Goal: Task Accomplishment & Management: Manage account settings

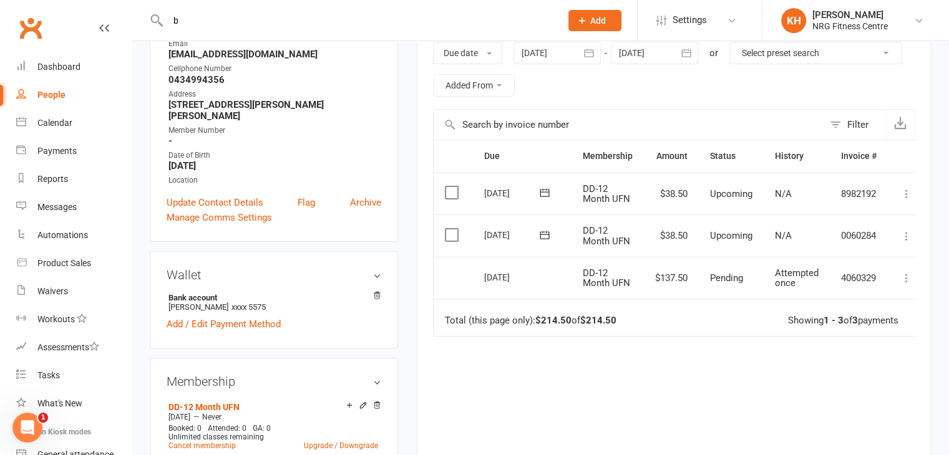
scroll to position [0, 167]
type input "[PERSON_NAME]"
click at [205, 56] on div "Jamie BYRNE" at bounding box center [213, 55] width 69 height 18
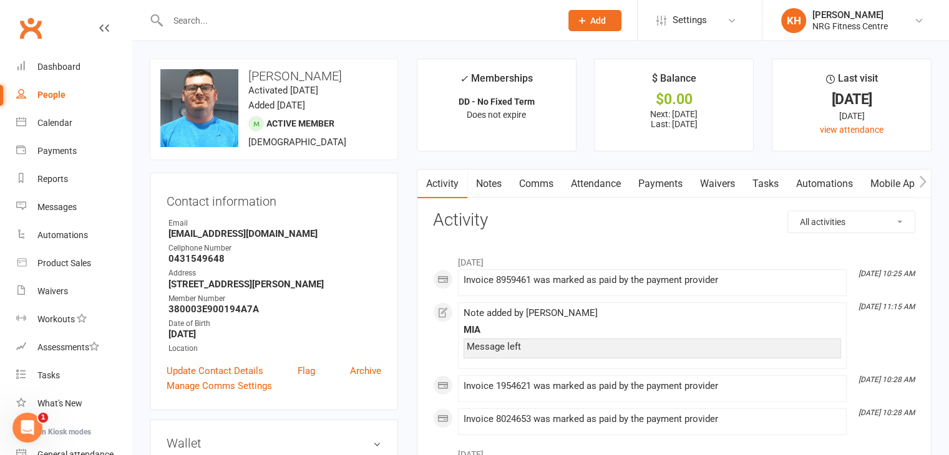
click at [492, 183] on link "Notes" at bounding box center [488, 184] width 43 height 29
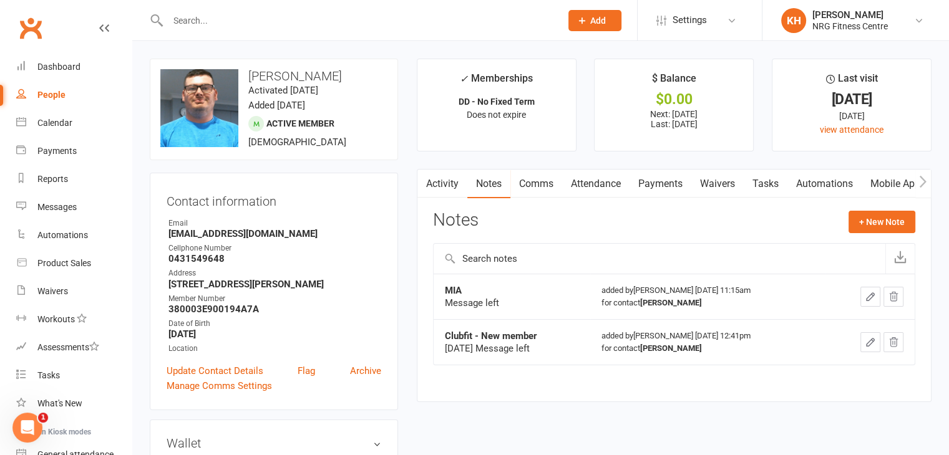
click at [655, 185] on link "Payments" at bounding box center [661, 184] width 62 height 29
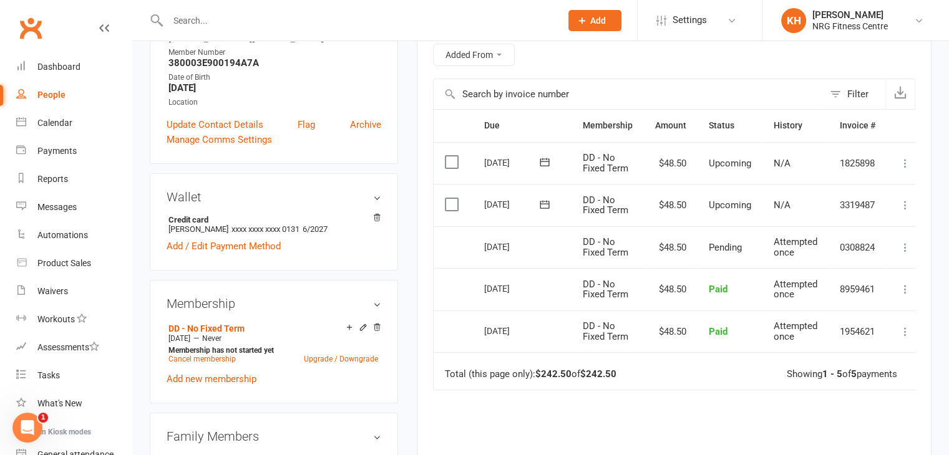
scroll to position [248, 0]
click at [902, 246] on icon at bounding box center [905, 246] width 12 height 12
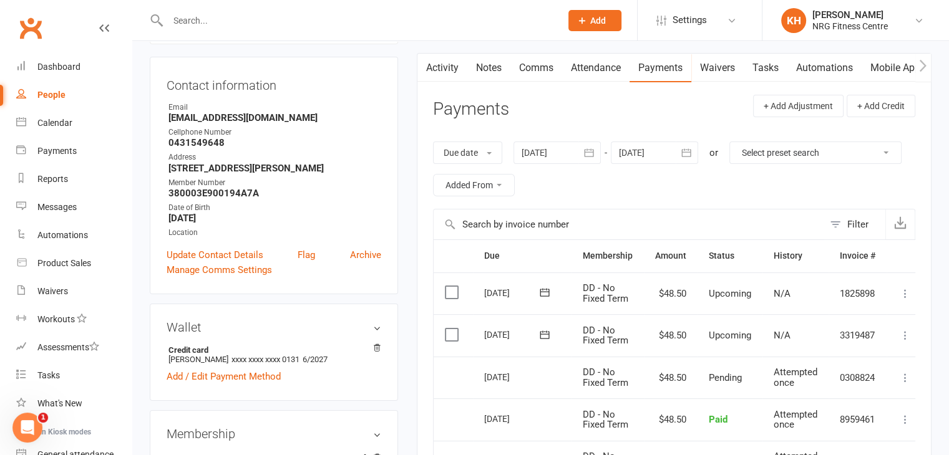
scroll to position [117, 0]
click at [561, 153] on div at bounding box center [557, 151] width 87 height 22
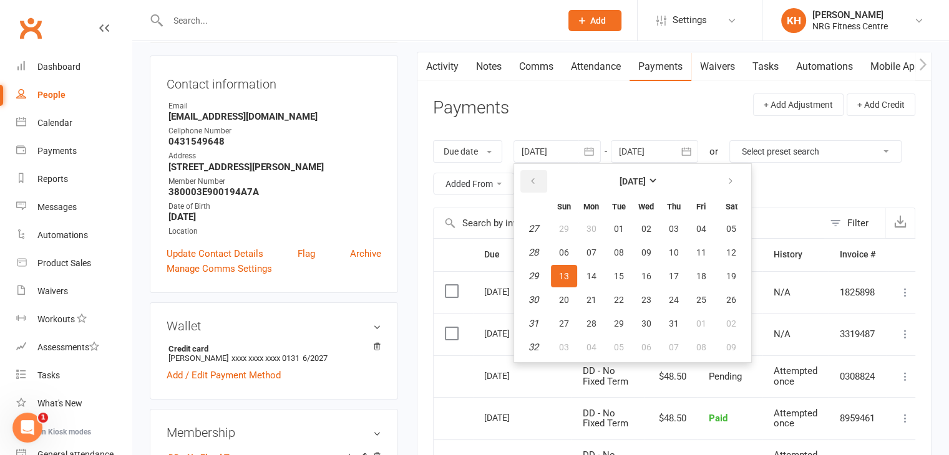
click at [535, 180] on icon "button" at bounding box center [532, 182] width 9 height 10
click at [666, 228] on button "01" at bounding box center [674, 229] width 26 height 22
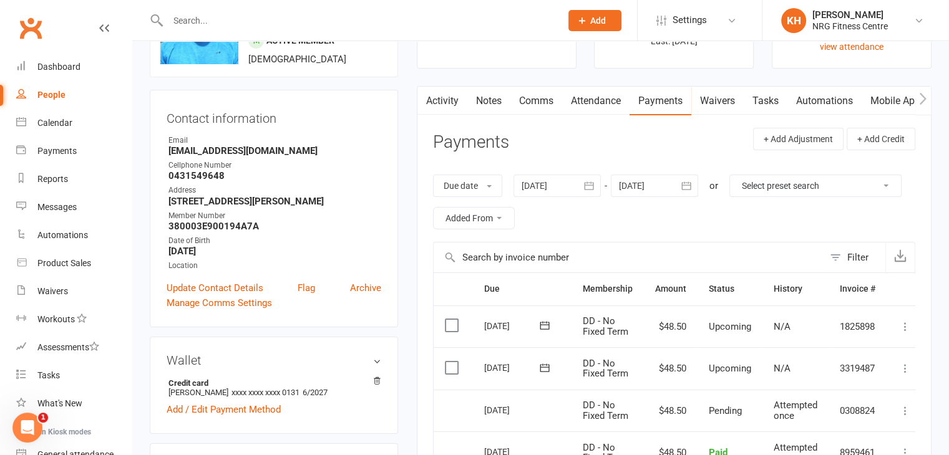
scroll to position [0, 0]
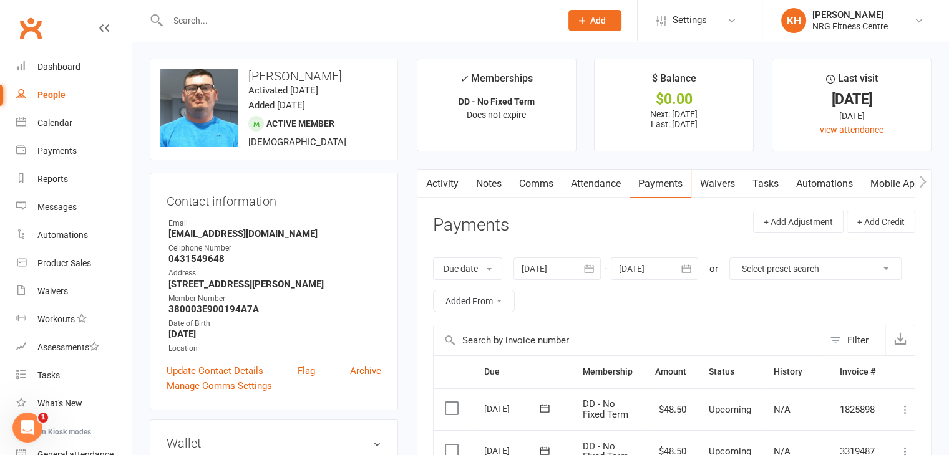
click at [551, 266] on div at bounding box center [557, 269] width 87 height 22
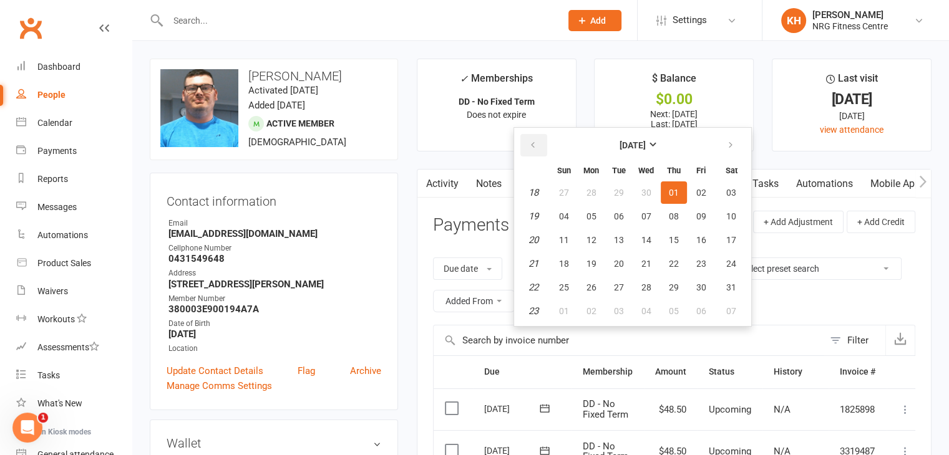
click at [528, 143] on button "button" at bounding box center [533, 145] width 27 height 22
click at [730, 193] on span "01" at bounding box center [731, 193] width 10 height 10
type input "01 Mar 2025"
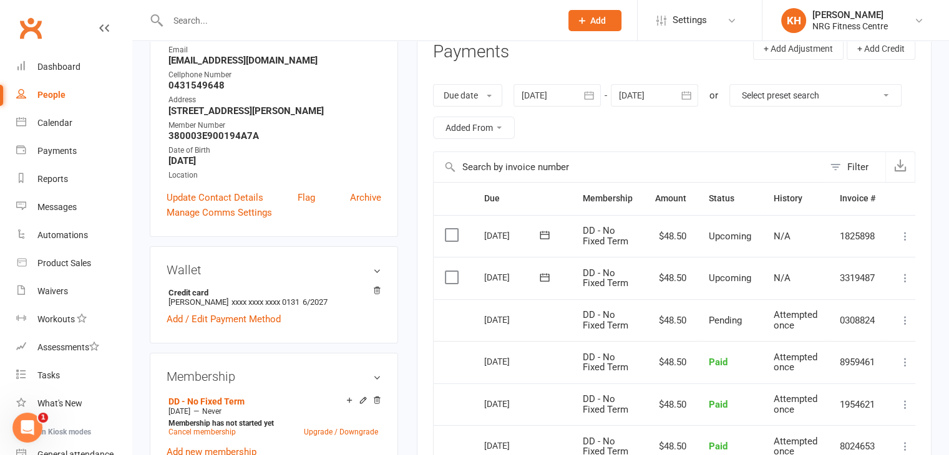
scroll to position [222, 0]
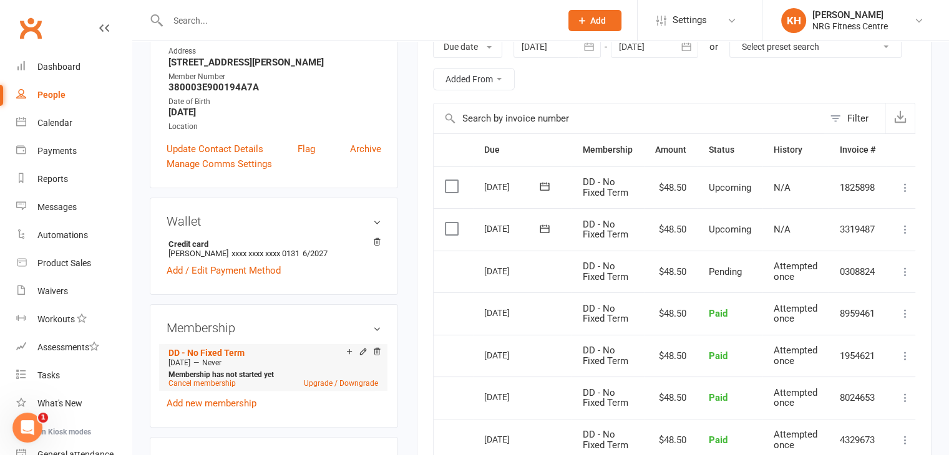
click at [207, 388] on li "DD - No Fixed Term Oct 2 2025 — Never Membership has not started yet Cancel mem…" at bounding box center [273, 367] width 216 height 47
click at [209, 386] on link "Cancel membership" at bounding box center [201, 383] width 67 height 9
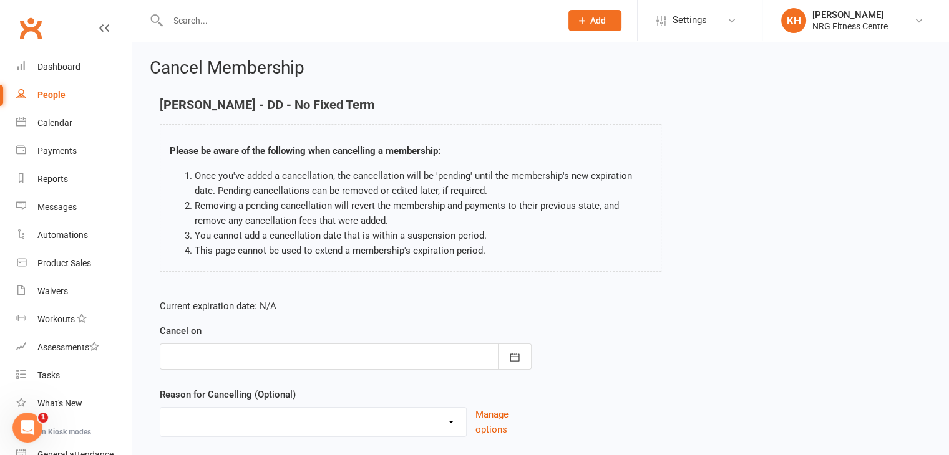
click at [217, 364] on div at bounding box center [346, 357] width 372 height 26
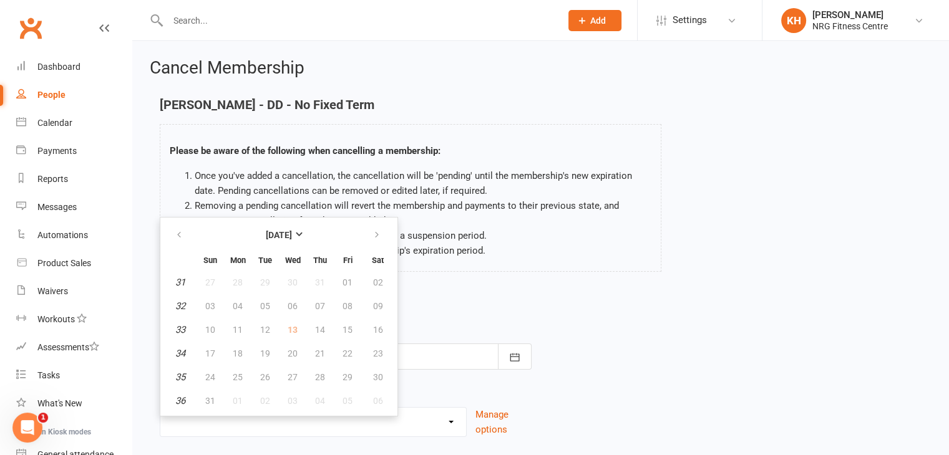
click at [266, 332] on td "12" at bounding box center [265, 330] width 26 height 22
click at [568, 328] on div "Current expiration date: N/A Cancel on August 2025 Sun Mon Tue Wed Thu Fri Sat …" at bounding box center [540, 372] width 781 height 165
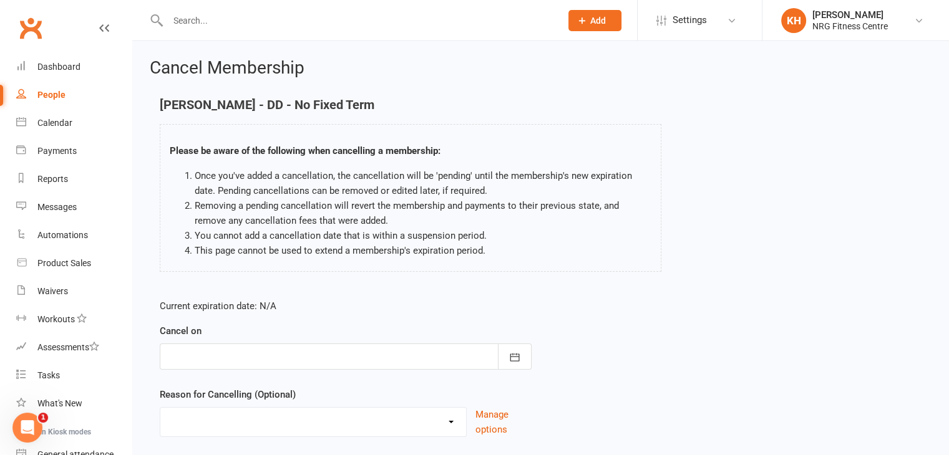
click at [222, 357] on div at bounding box center [346, 357] width 372 height 26
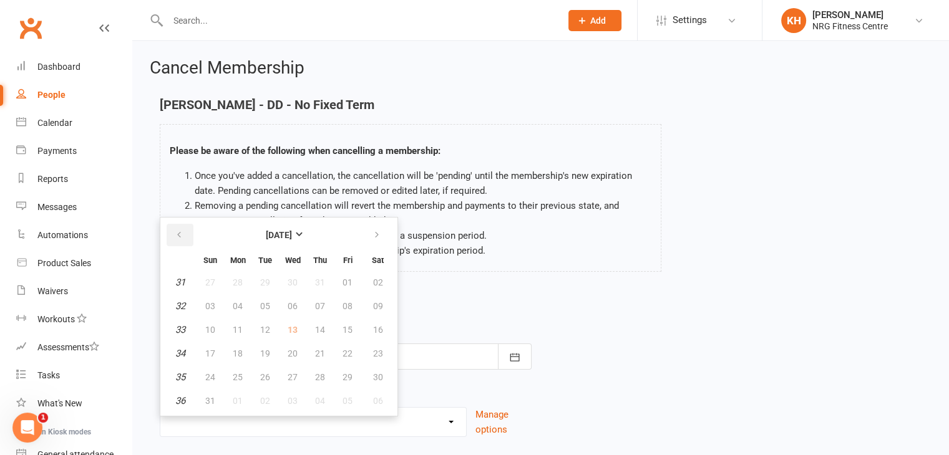
click at [177, 236] on icon "button" at bounding box center [179, 235] width 9 height 10
click at [372, 238] on icon "button" at bounding box center [376, 235] width 9 height 10
click at [180, 238] on icon "button" at bounding box center [179, 235] width 9 height 10
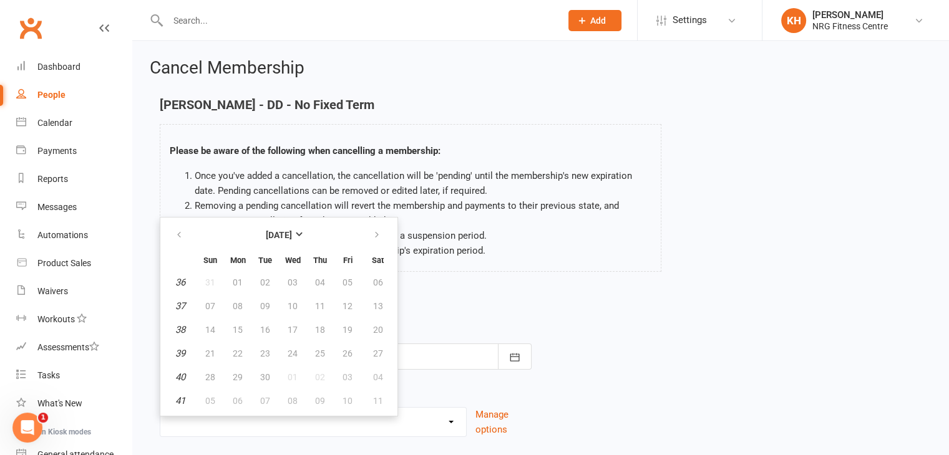
click at [701, 281] on div "Jamie BYRNE - DD - No Fixed Term Please be aware of the following when cancelli…" at bounding box center [540, 194] width 781 height 192
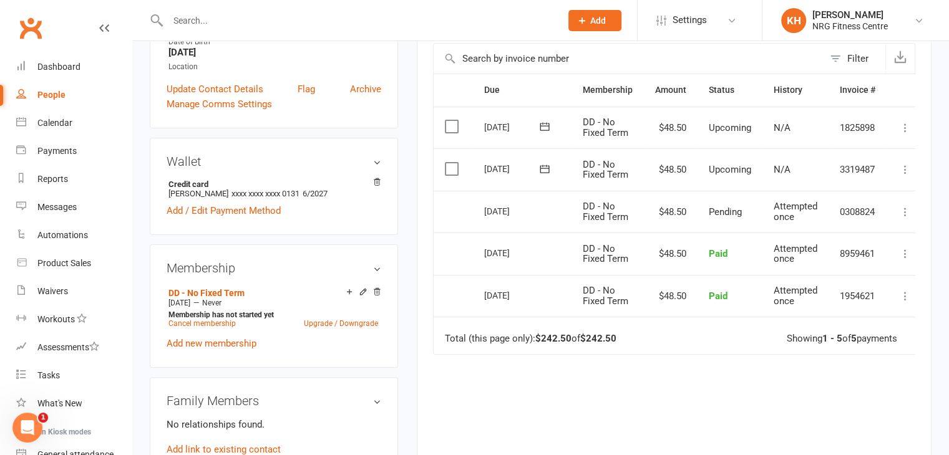
scroll to position [282, 0]
click at [362, 291] on icon at bounding box center [363, 292] width 9 height 9
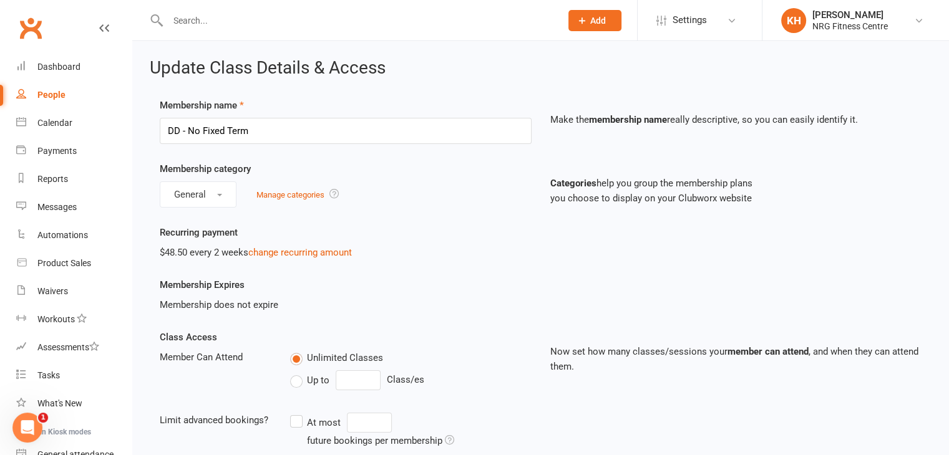
click at [49, 101] on link "People" at bounding box center [73, 95] width 115 height 28
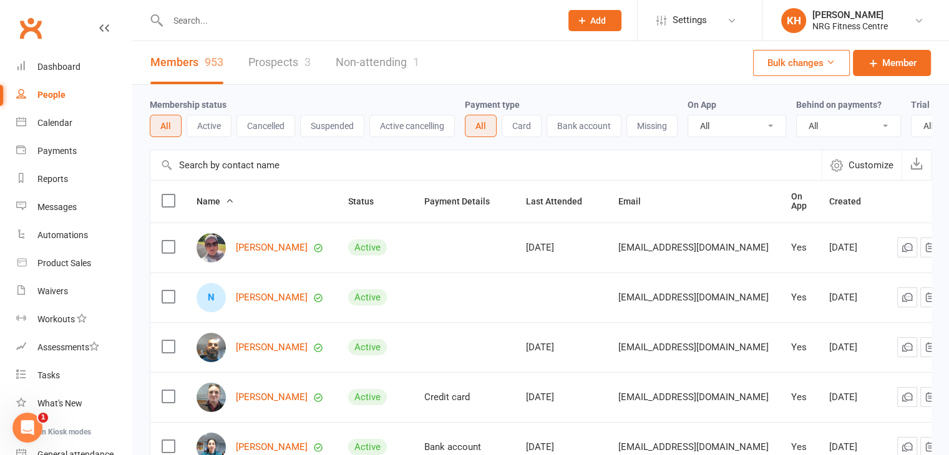
click at [214, 21] on input "text" at bounding box center [358, 20] width 388 height 17
type input "byrne"
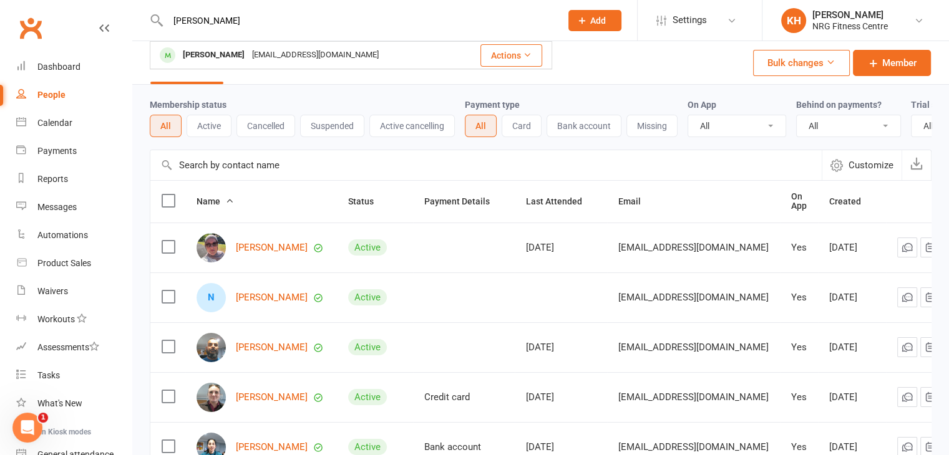
click at [248, 51] on div "jamiebyrne162@gmail.com" at bounding box center [315, 55] width 134 height 18
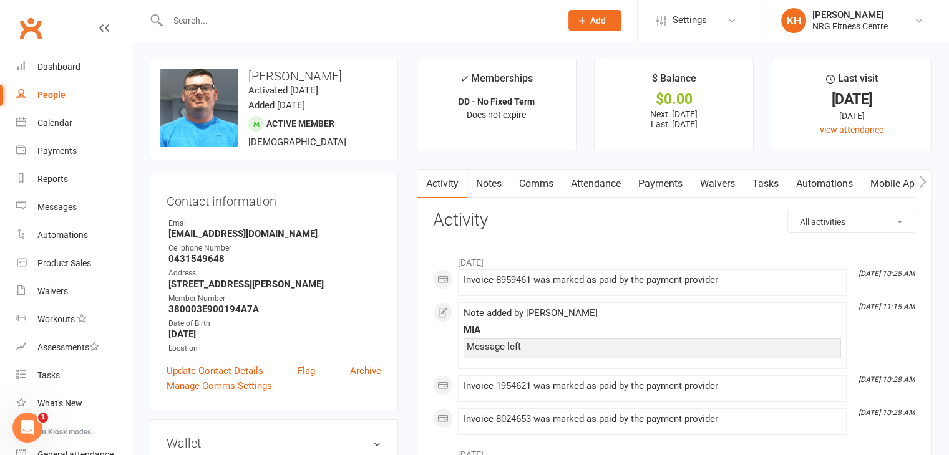
click at [674, 190] on link "Payments" at bounding box center [661, 184] width 62 height 29
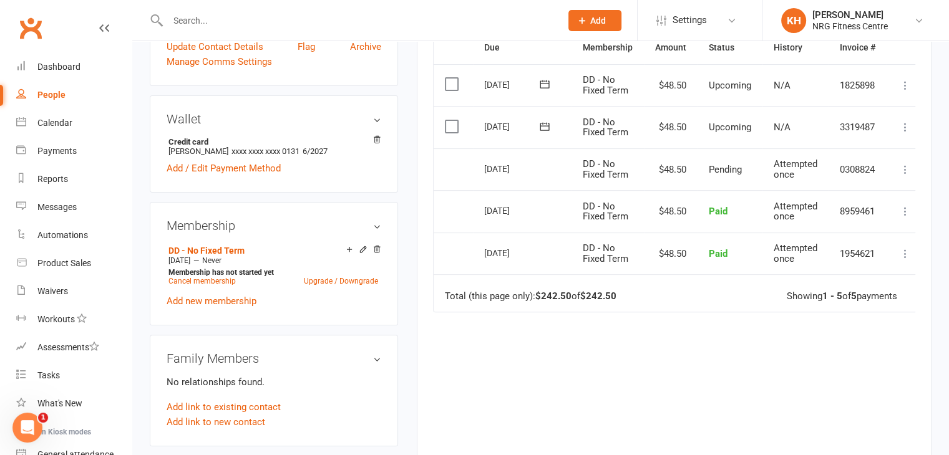
scroll to position [326, 0]
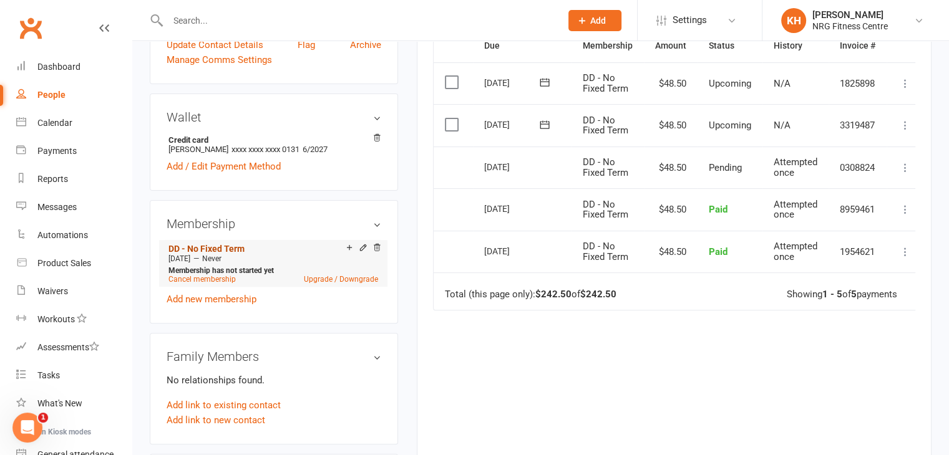
click at [207, 248] on link "DD - No Fixed Term" at bounding box center [206, 249] width 76 height 10
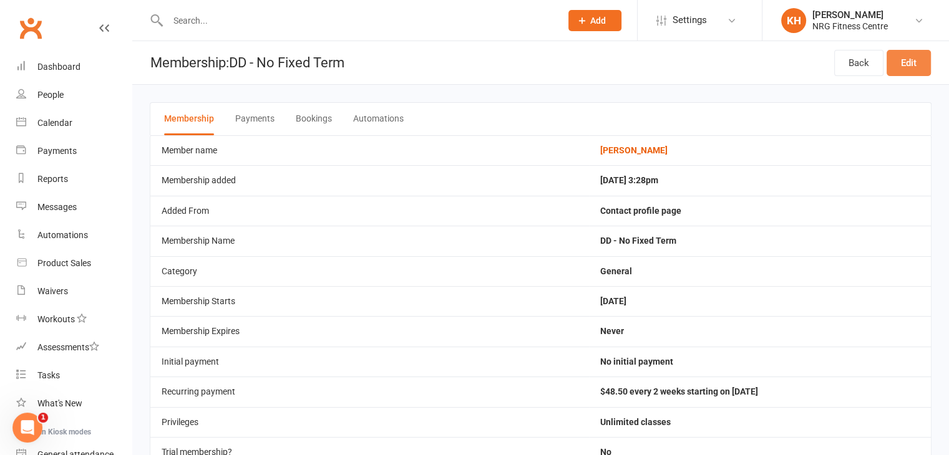
click at [918, 70] on link "Edit" at bounding box center [909, 63] width 44 height 26
click at [864, 66] on link "Back" at bounding box center [858, 63] width 49 height 26
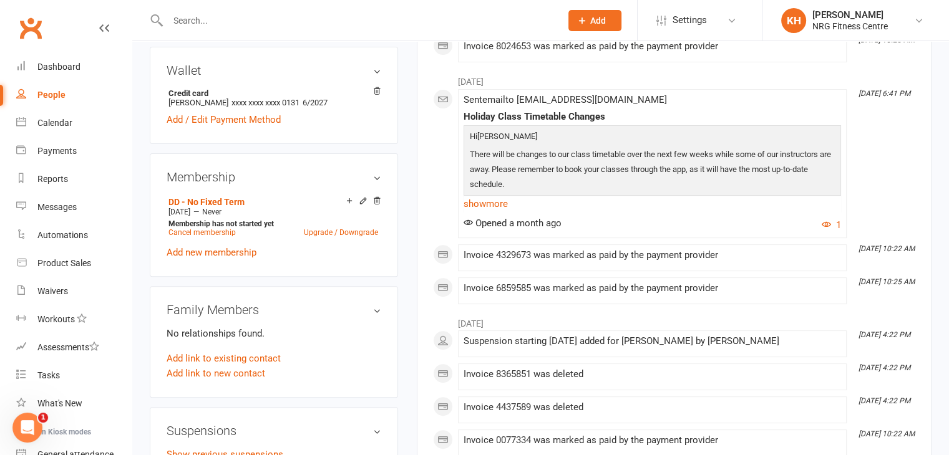
scroll to position [376, 0]
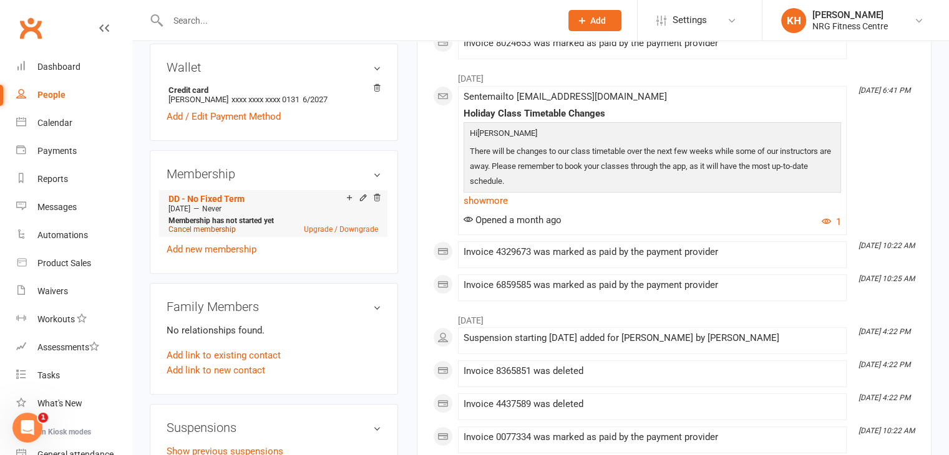
click at [206, 228] on link "Cancel membership" at bounding box center [201, 229] width 67 height 9
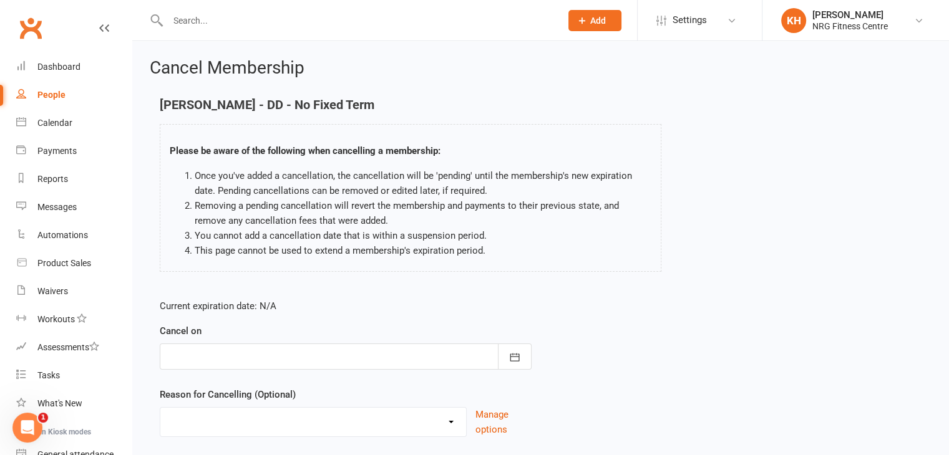
click at [260, 368] on div at bounding box center [346, 357] width 372 height 26
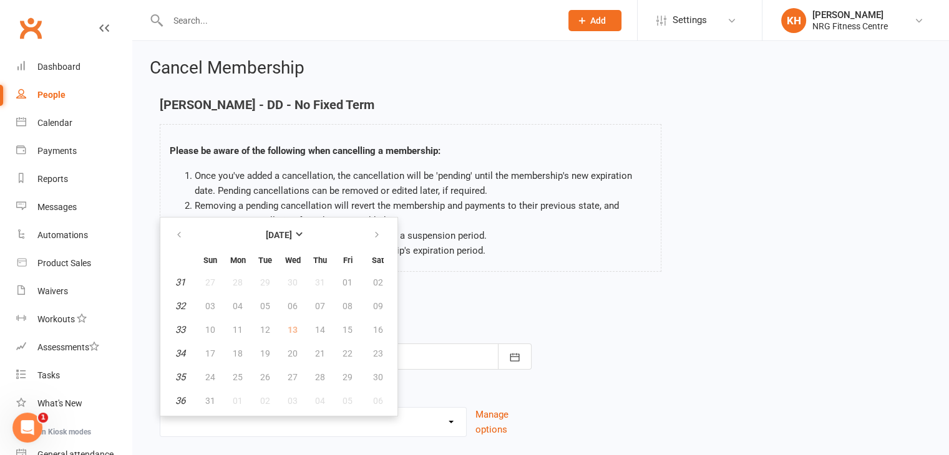
drag, startPoint x: 178, startPoint y: 331, endPoint x: 233, endPoint y: 315, distance: 56.7
click at [179, 331] on em "33" at bounding box center [180, 329] width 10 height 11
click at [374, 231] on icon "button" at bounding box center [376, 235] width 9 height 10
click at [180, 237] on icon "button" at bounding box center [179, 235] width 9 height 10
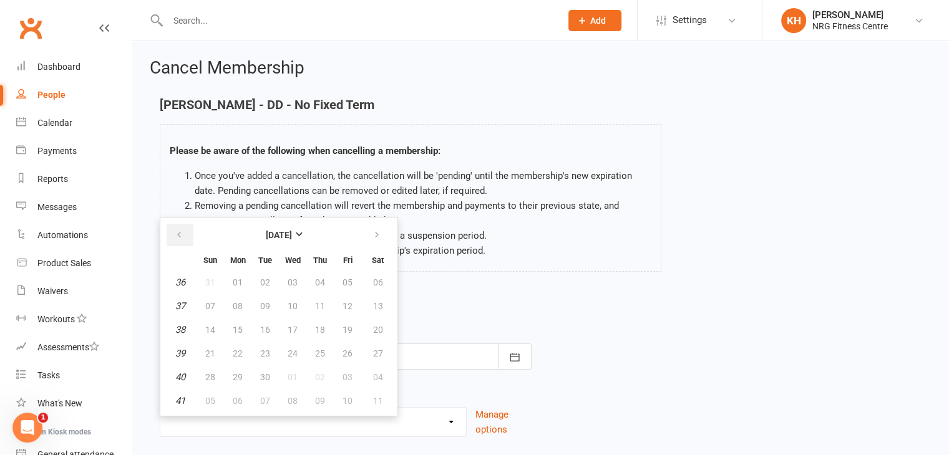
click at [180, 237] on icon "button" at bounding box center [179, 235] width 9 height 10
click at [585, 257] on li "This page cannot be used to extend a membership's expiration period." at bounding box center [423, 250] width 457 height 15
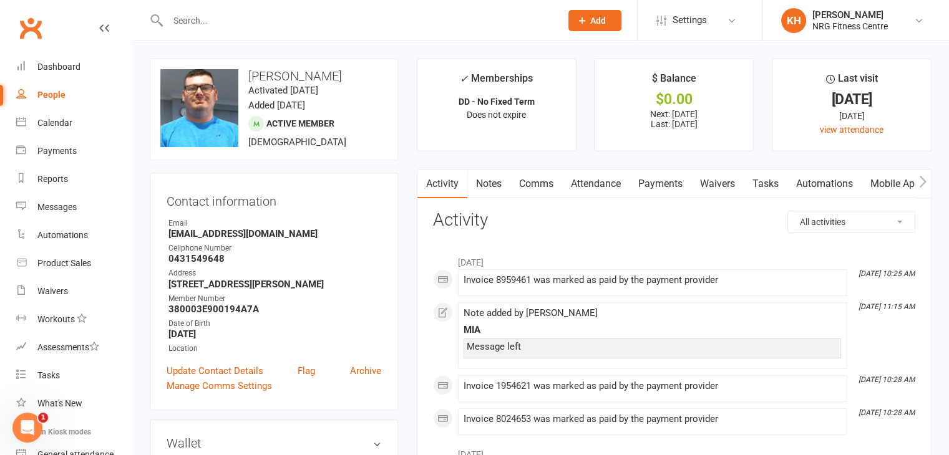
click at [496, 185] on link "Notes" at bounding box center [488, 184] width 43 height 29
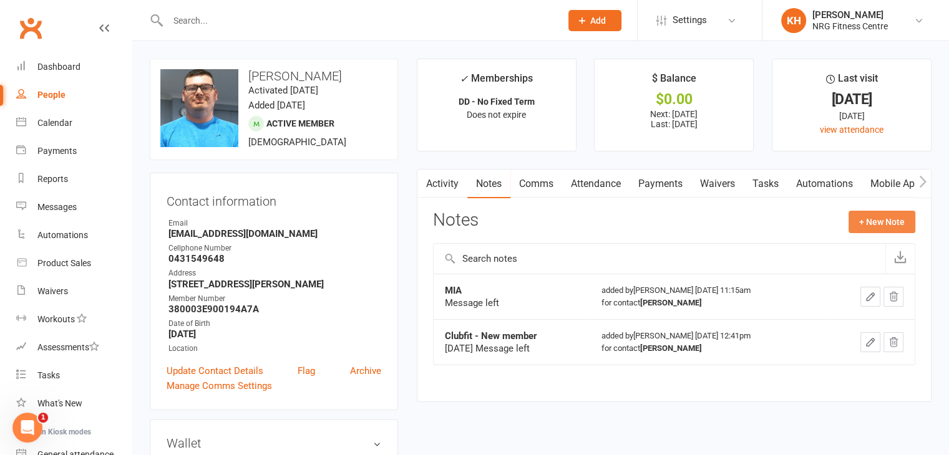
click at [881, 217] on button "+ New Note" at bounding box center [882, 222] width 67 height 22
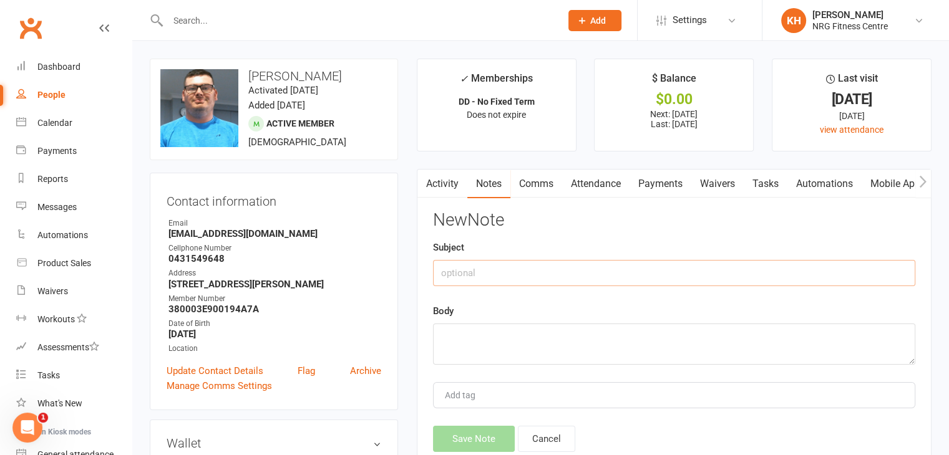
click at [487, 275] on input "text" at bounding box center [674, 273] width 482 height 26
type input "Cancellation"
click at [469, 343] on textarea at bounding box center [674, 344] width 482 height 41
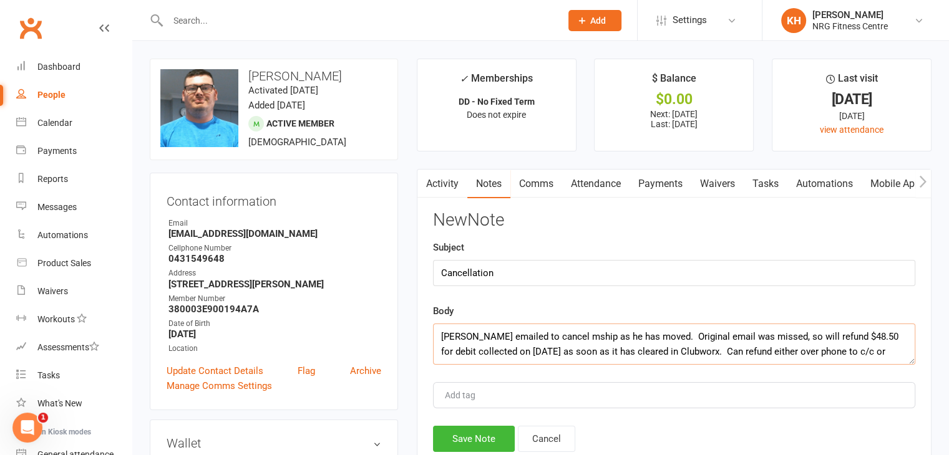
click at [691, 351] on textarea "Jamie emailed to cancel mship as he has moved. Original email was missed, so wi…" at bounding box center [674, 344] width 482 height 41
click at [507, 353] on textarea "Jamie emailed to cancel mship as he has moved. Original email was missed, so wi…" at bounding box center [674, 344] width 482 height 41
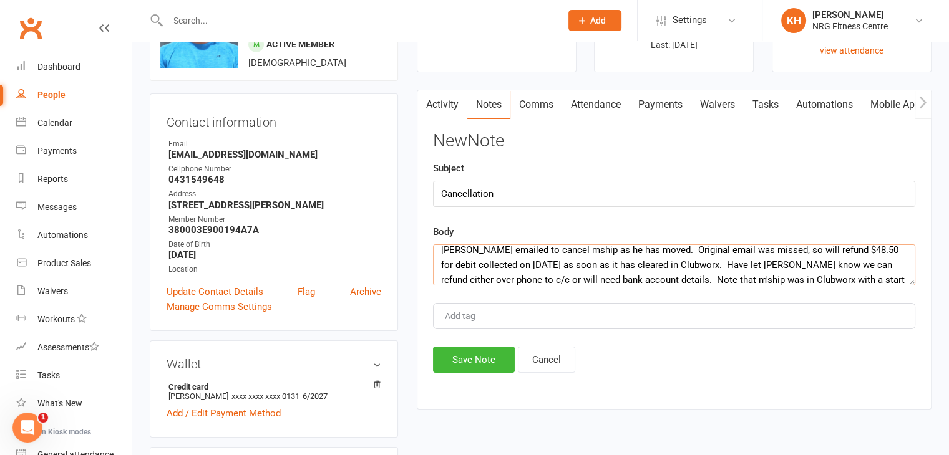
scroll to position [0, 0]
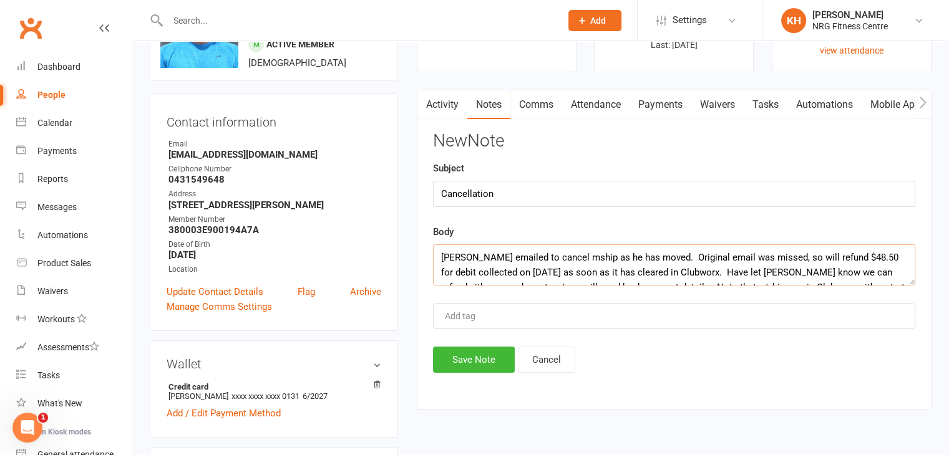
click at [553, 252] on textarea "Jamie emailed to cancel mship as he has moved. Original email was missed, so wi…" at bounding box center [674, 265] width 482 height 41
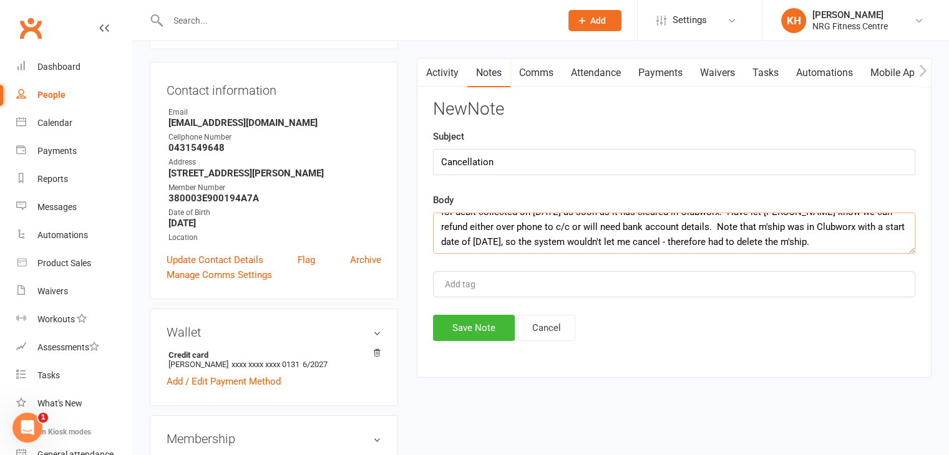
scroll to position [30, 0]
type textarea "Jamie emailed to cancel m'ship as he has moved. Original email was missed, so w…"
click at [487, 333] on button "Save Note" at bounding box center [474, 328] width 82 height 26
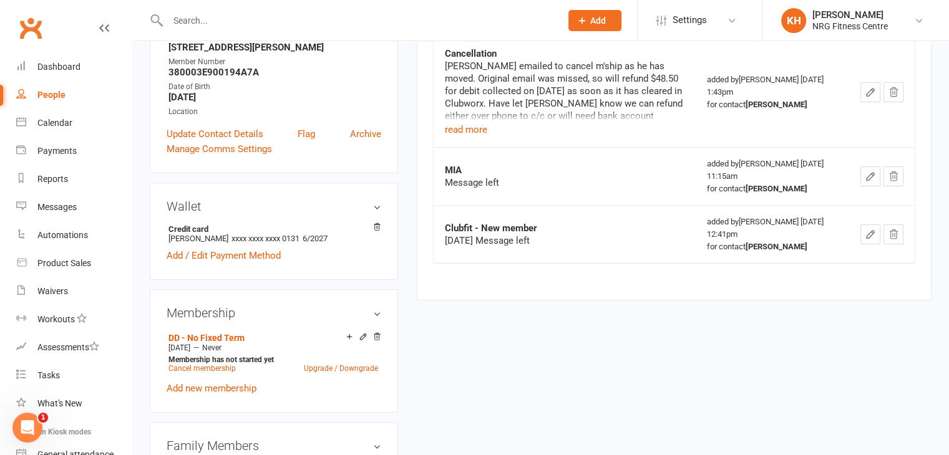
scroll to position [263, 0]
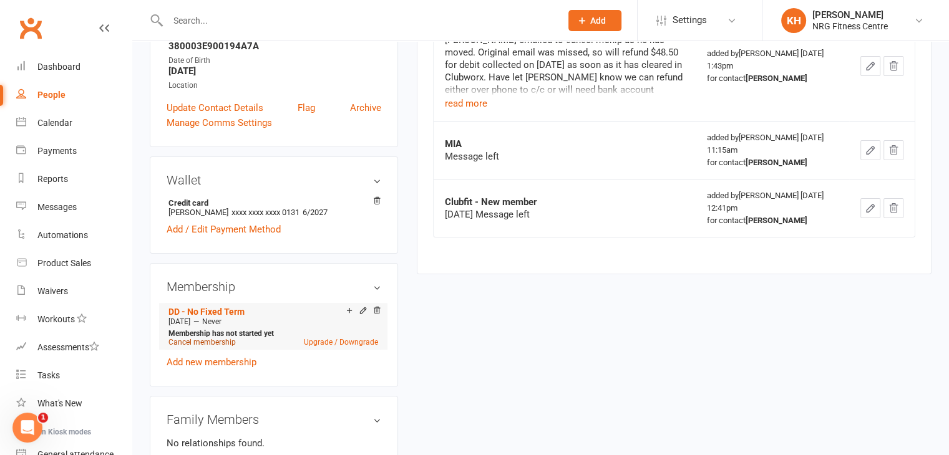
click at [210, 343] on link "Cancel membership" at bounding box center [201, 342] width 67 height 9
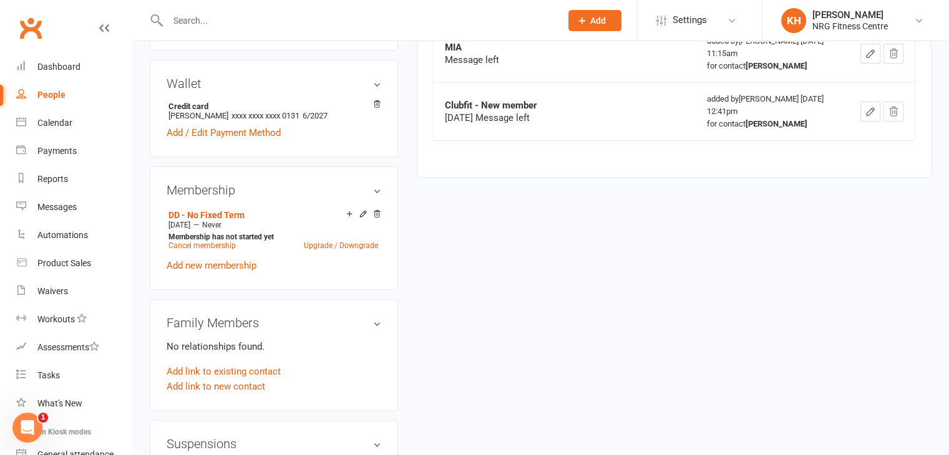
scroll to position [364, 0]
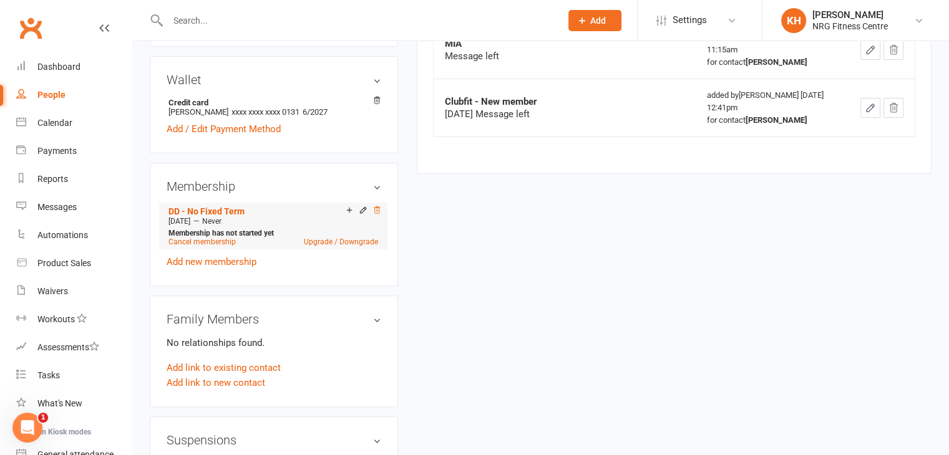
click at [375, 211] on icon at bounding box center [376, 210] width 9 height 9
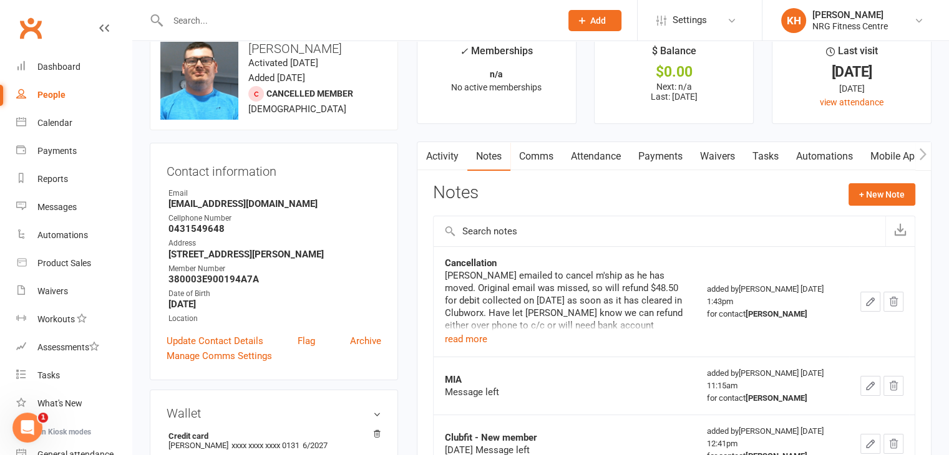
scroll to position [0, 0]
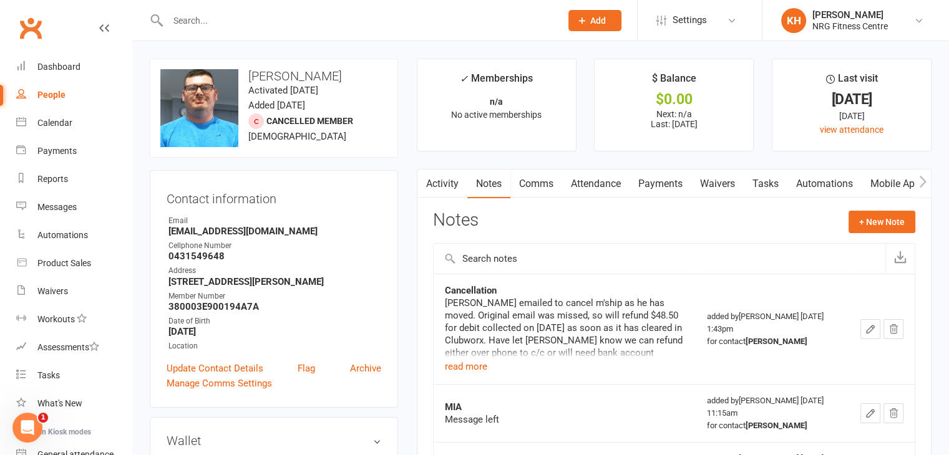
click at [641, 185] on link "Payments" at bounding box center [661, 184] width 62 height 29
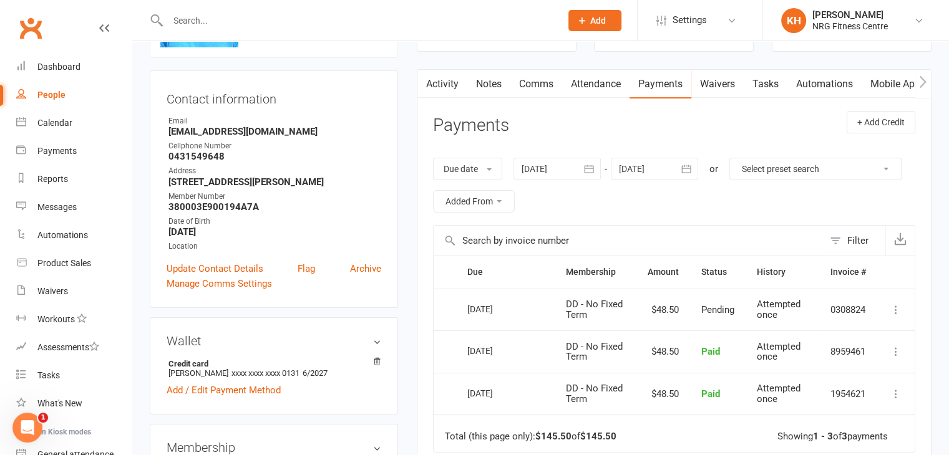
scroll to position [80, 0]
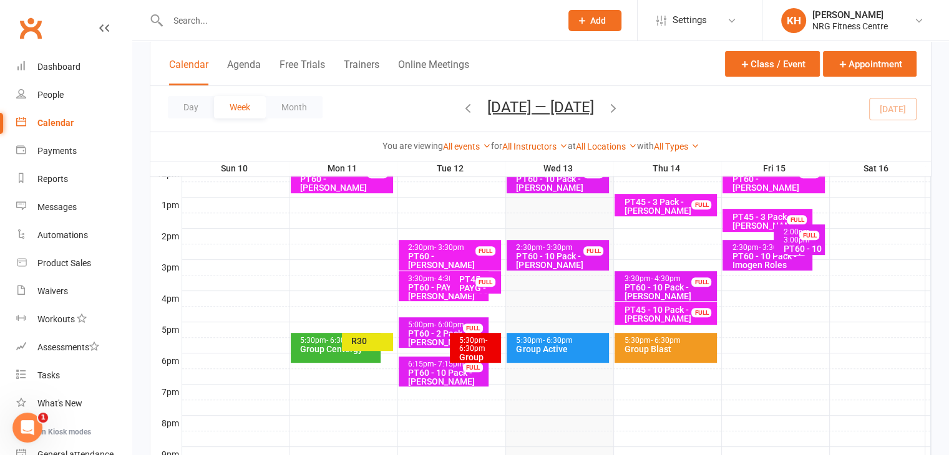
scroll to position [464, 0]
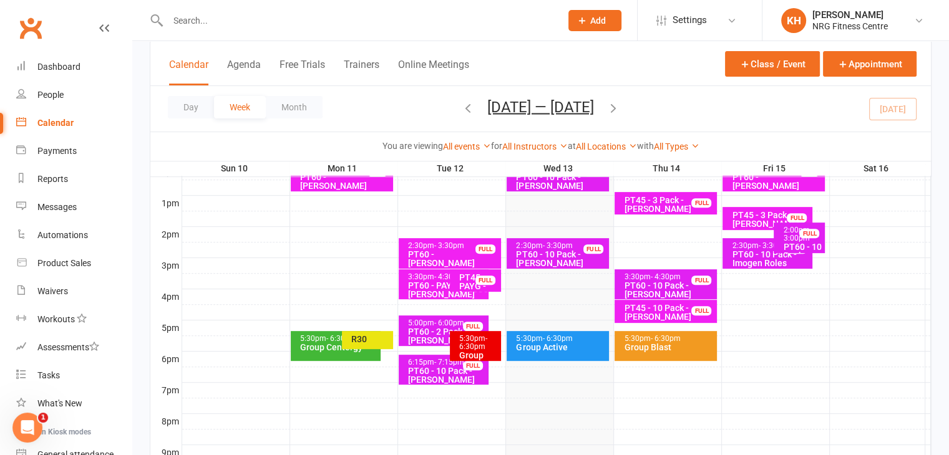
click at [554, 350] on div "Group Active" at bounding box center [560, 347] width 91 height 9
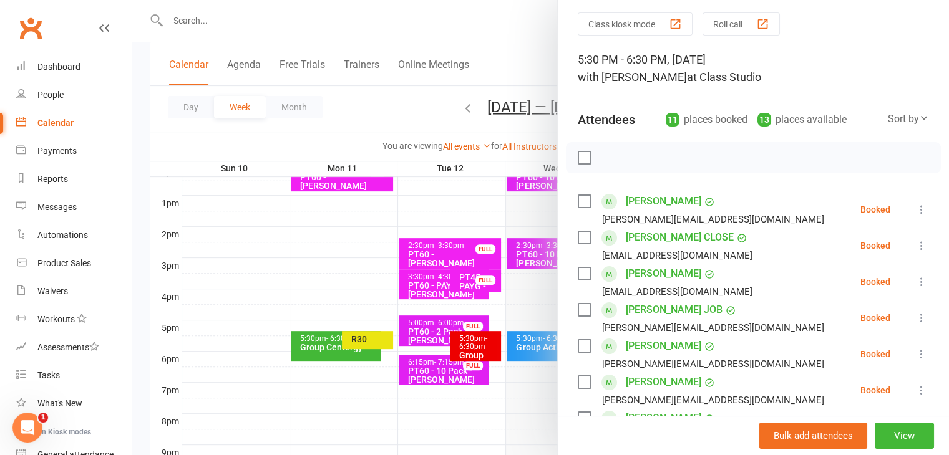
scroll to position [0, 0]
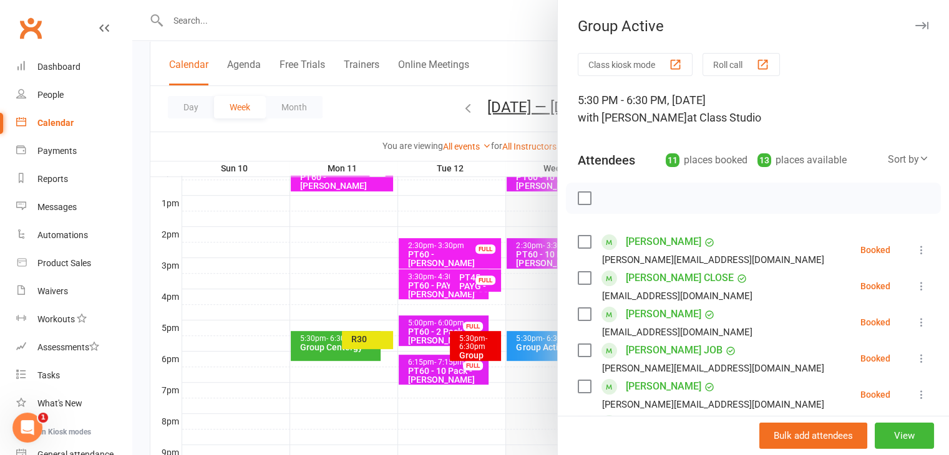
click at [915, 26] on icon "button" at bounding box center [921, 25] width 13 height 7
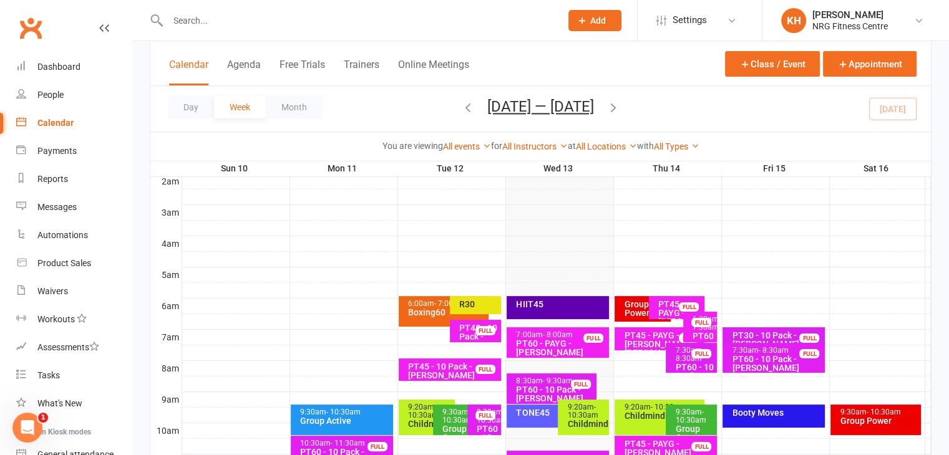
scroll to position [187, 0]
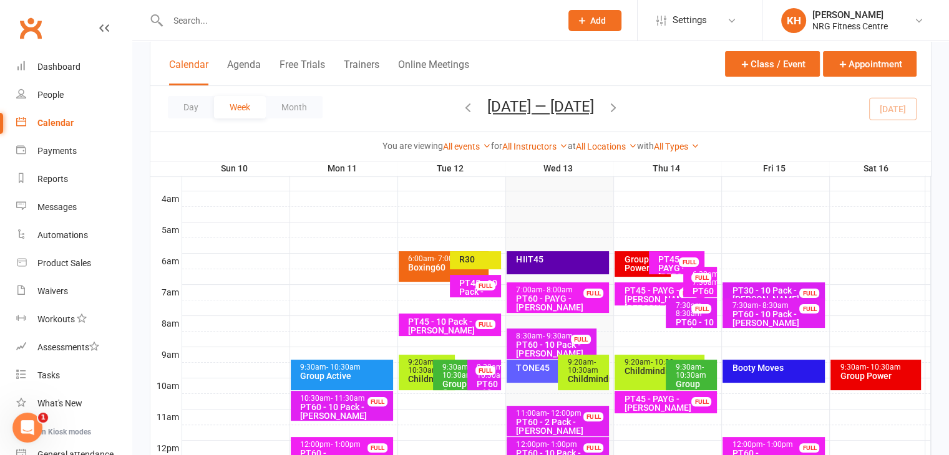
click at [628, 273] on div "Group Power (50)" at bounding box center [643, 264] width 56 height 26
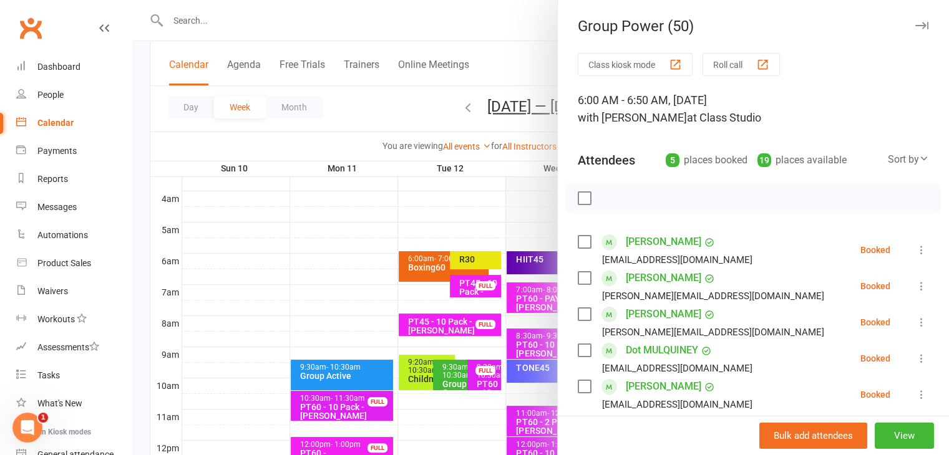
click at [915, 28] on icon "button" at bounding box center [921, 25] width 13 height 7
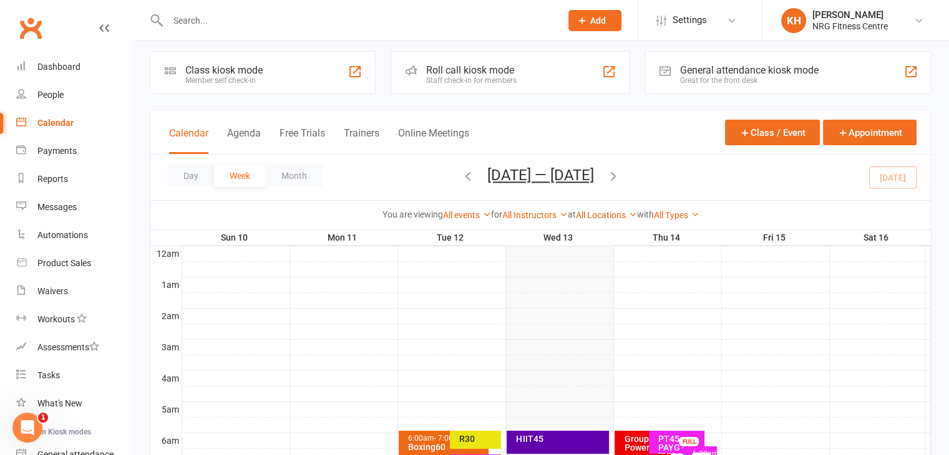
scroll to position [2, 0]
